Goal: Task Accomplishment & Management: Manage account settings

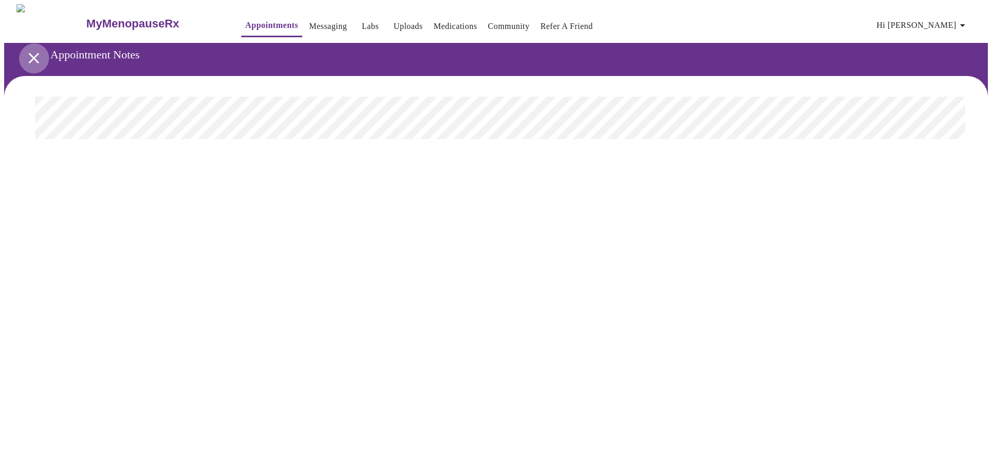
click at [32, 54] on icon "open drawer" at bounding box center [34, 58] width 18 height 18
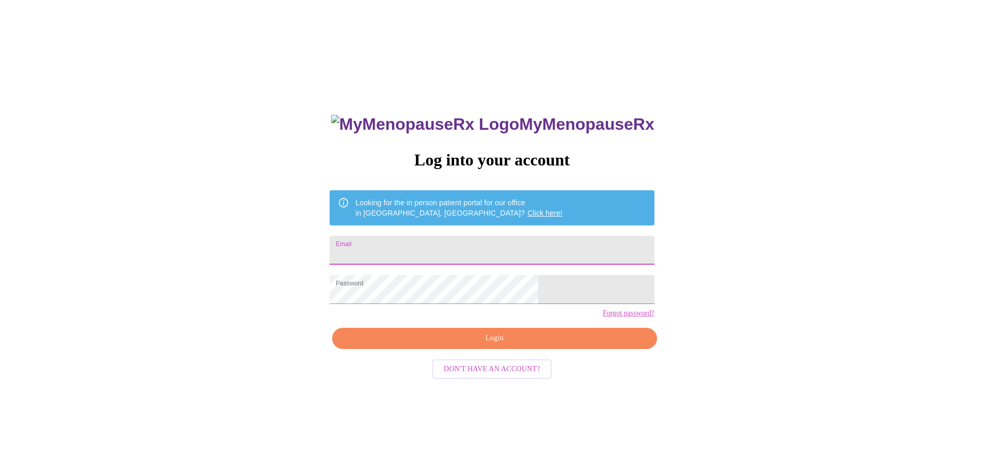
click at [485, 253] on input "Email" at bounding box center [492, 250] width 324 height 29
